Goal: Transaction & Acquisition: Download file/media

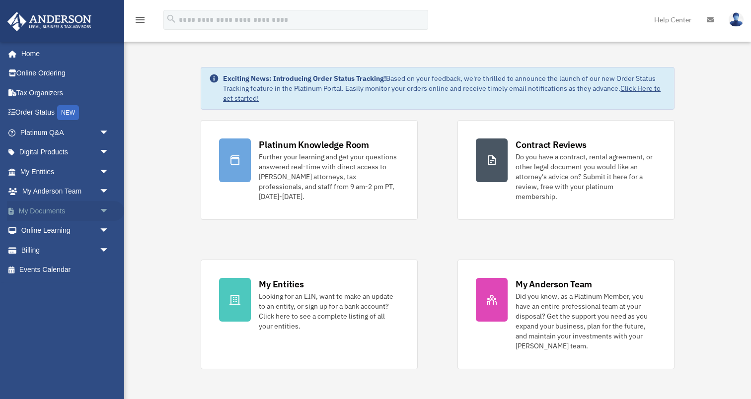
click at [102, 209] on span "arrow_drop_down" at bounding box center [109, 211] width 20 height 20
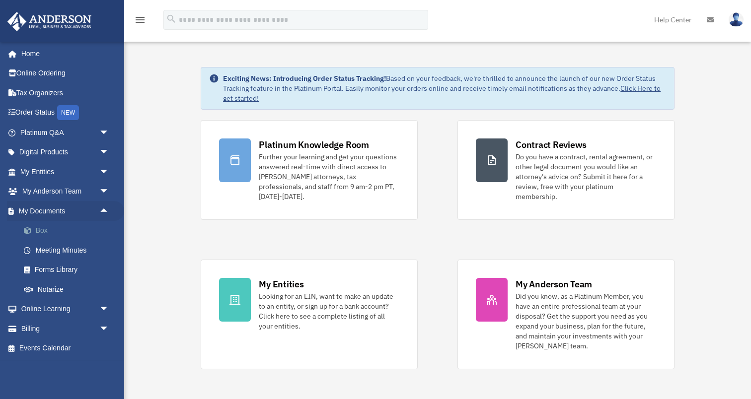
click at [41, 229] on link "Box" at bounding box center [69, 231] width 110 height 20
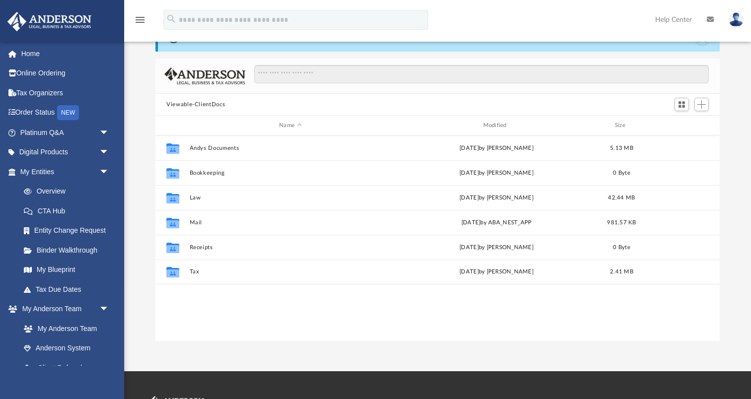
scroll to position [51, 0]
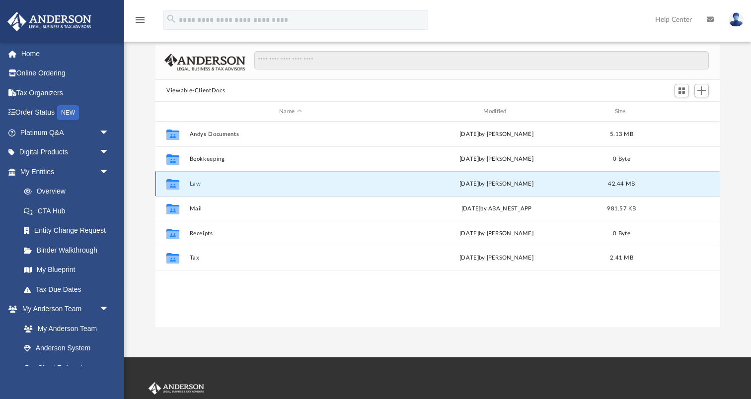
click at [195, 183] on button "Law" at bounding box center [291, 184] width 202 height 6
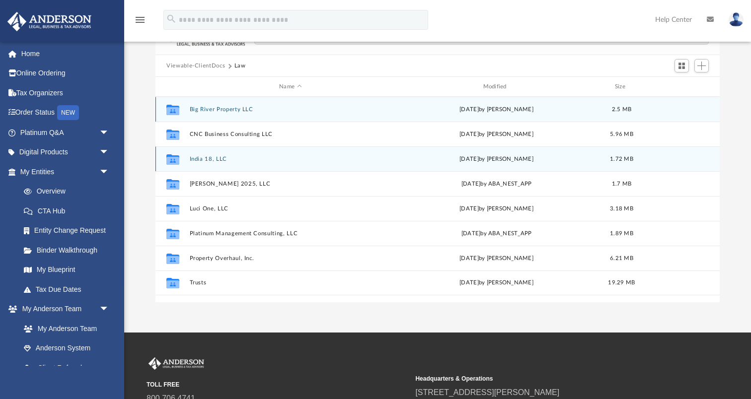
scroll to position [77, 0]
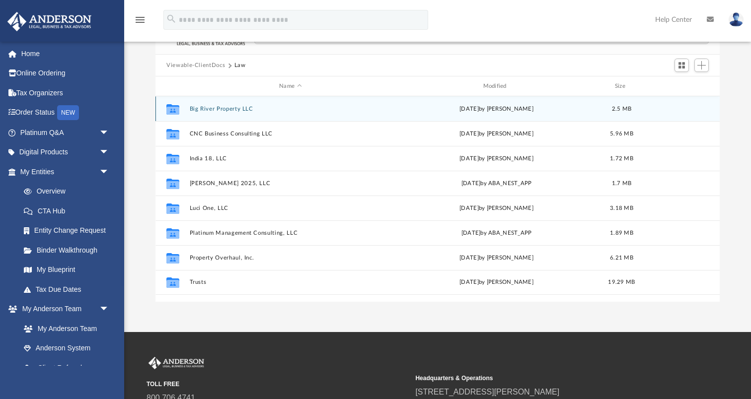
click at [228, 106] on button "Big River Property LLC" at bounding box center [291, 109] width 202 height 6
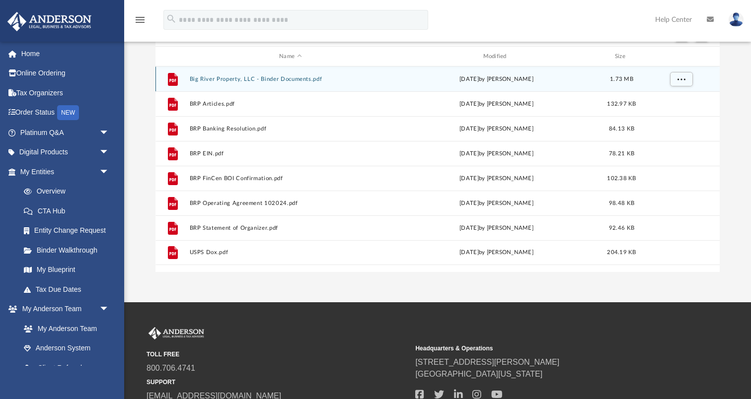
scroll to position [117, 0]
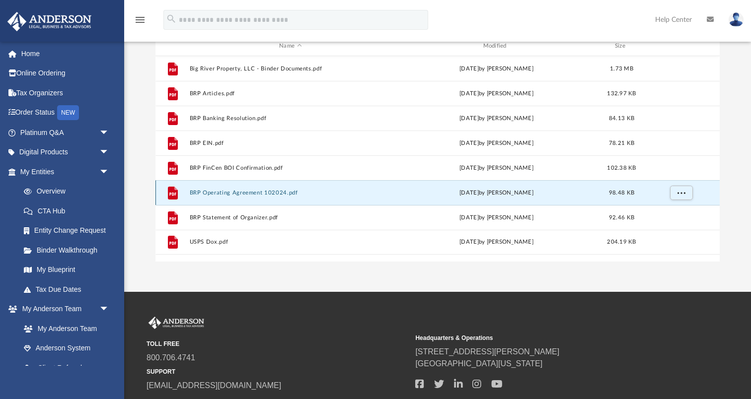
click at [258, 191] on button "BRP Operating Agreement 102024.pdf" at bounding box center [291, 193] width 202 height 6
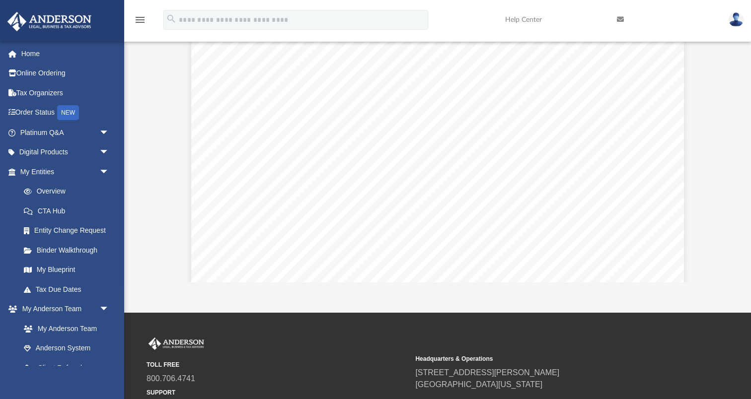
scroll to position [0, 0]
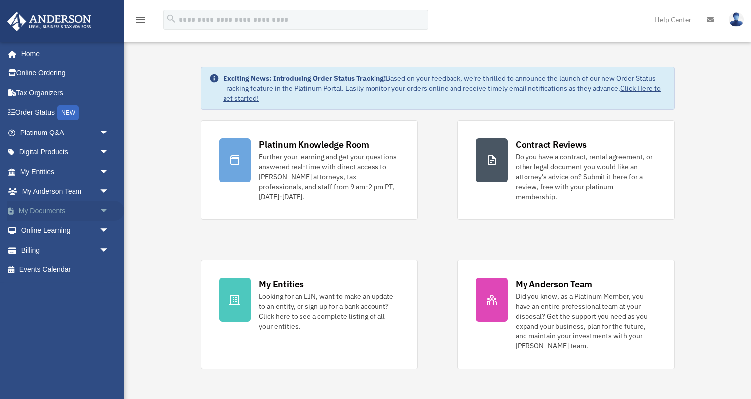
click at [55, 211] on link "My Documents arrow_drop_down" at bounding box center [65, 211] width 117 height 20
click at [103, 209] on span "arrow_drop_down" at bounding box center [109, 211] width 20 height 20
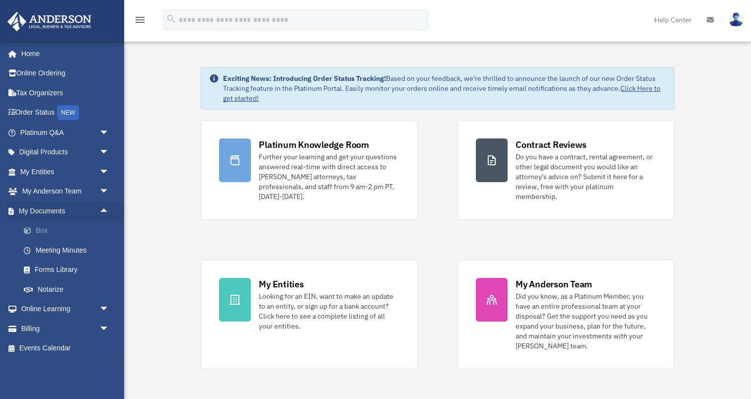
click at [59, 232] on link "Box" at bounding box center [69, 231] width 110 height 20
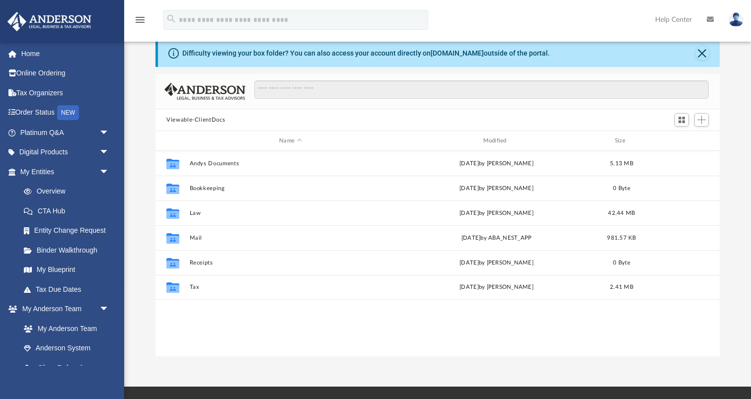
scroll to position [25, 0]
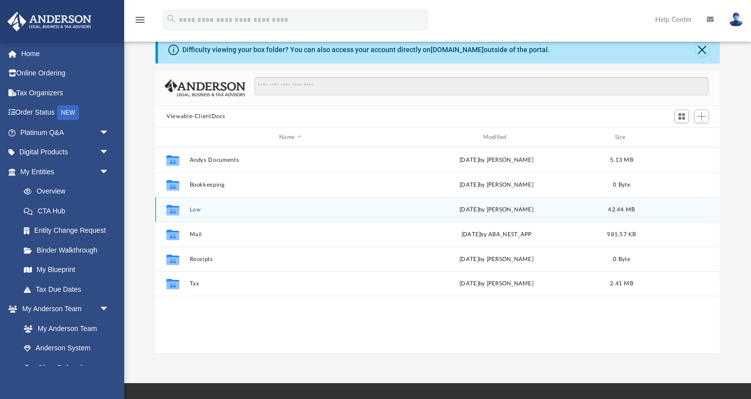
click at [193, 210] on button "Law" at bounding box center [291, 210] width 202 height 6
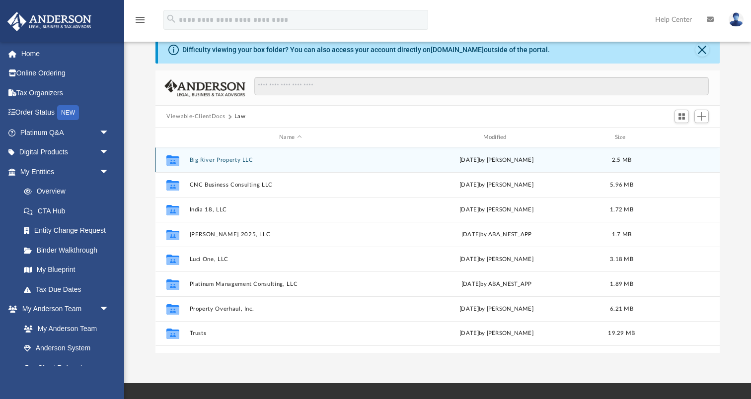
click at [222, 160] on button "Big River Property LLC" at bounding box center [291, 160] width 202 height 6
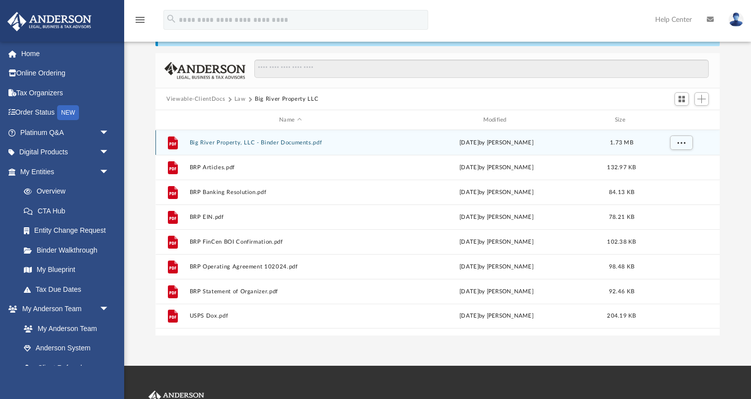
scroll to position [42, 0]
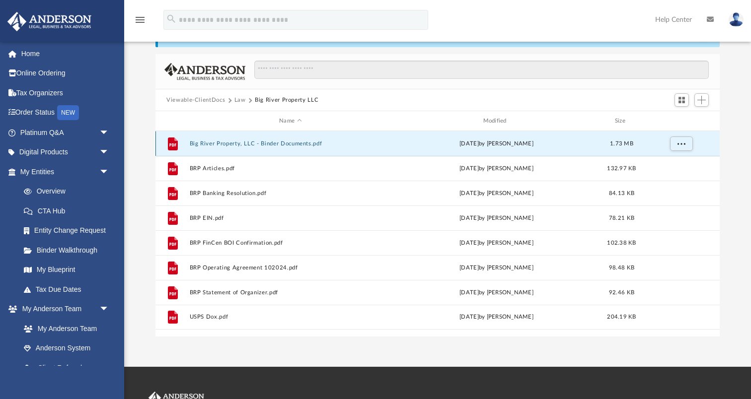
click at [231, 144] on button "Big River Property, LLC - Binder Documents.pdf" at bounding box center [291, 144] width 202 height 6
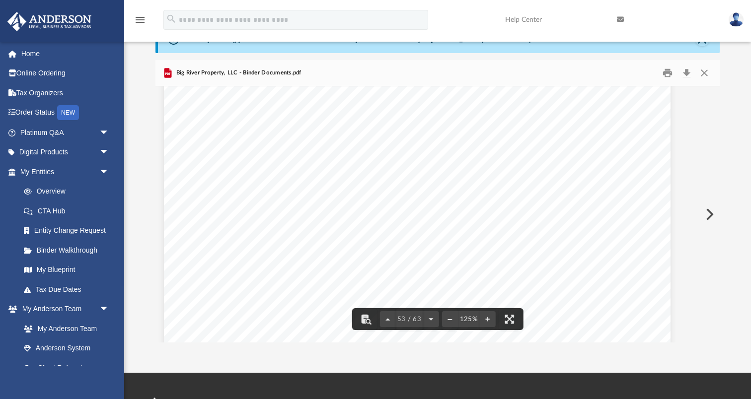
scroll to position [0, 0]
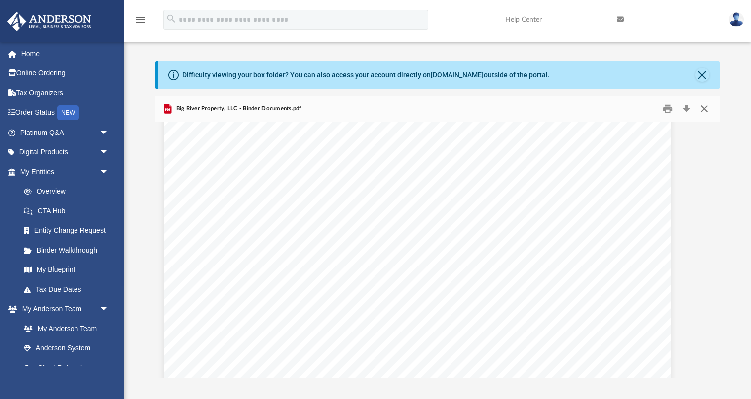
click at [705, 108] on button "Close" at bounding box center [705, 108] width 18 height 15
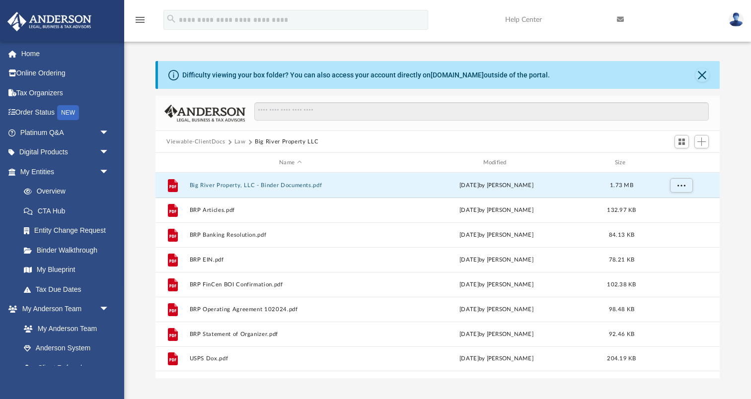
click at [242, 141] on button "Law" at bounding box center [240, 142] width 11 height 9
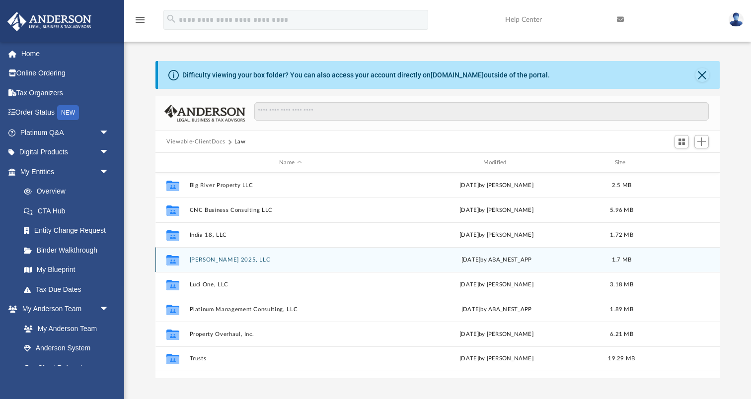
click at [205, 261] on button "[PERSON_NAME] 2025, LLC" at bounding box center [291, 260] width 202 height 6
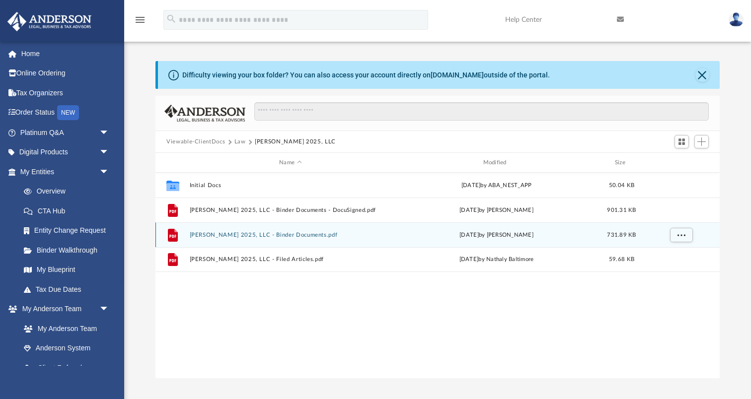
click at [242, 235] on button "Joshua 2025, LLC - Binder Documents.pdf" at bounding box center [291, 235] width 202 height 6
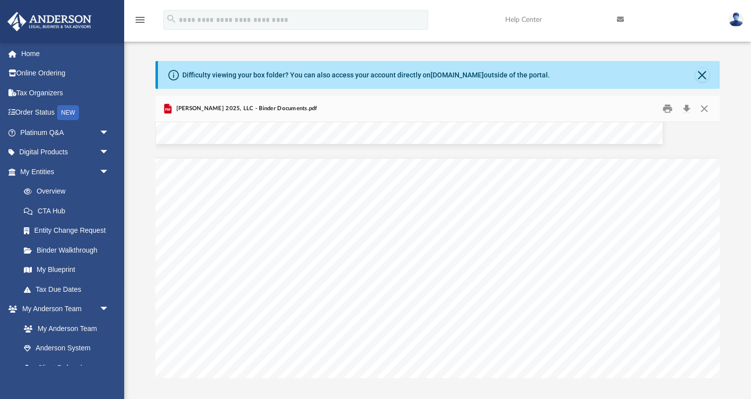
scroll to position [40885, 28]
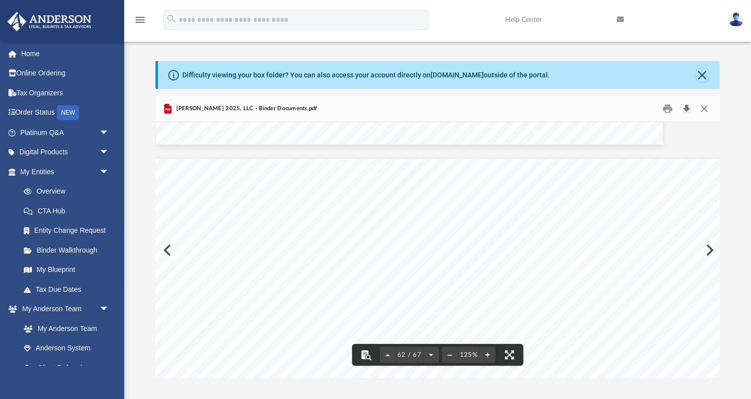
click at [688, 110] on button "Download" at bounding box center [687, 108] width 18 height 15
